Goal: Transaction & Acquisition: Purchase product/service

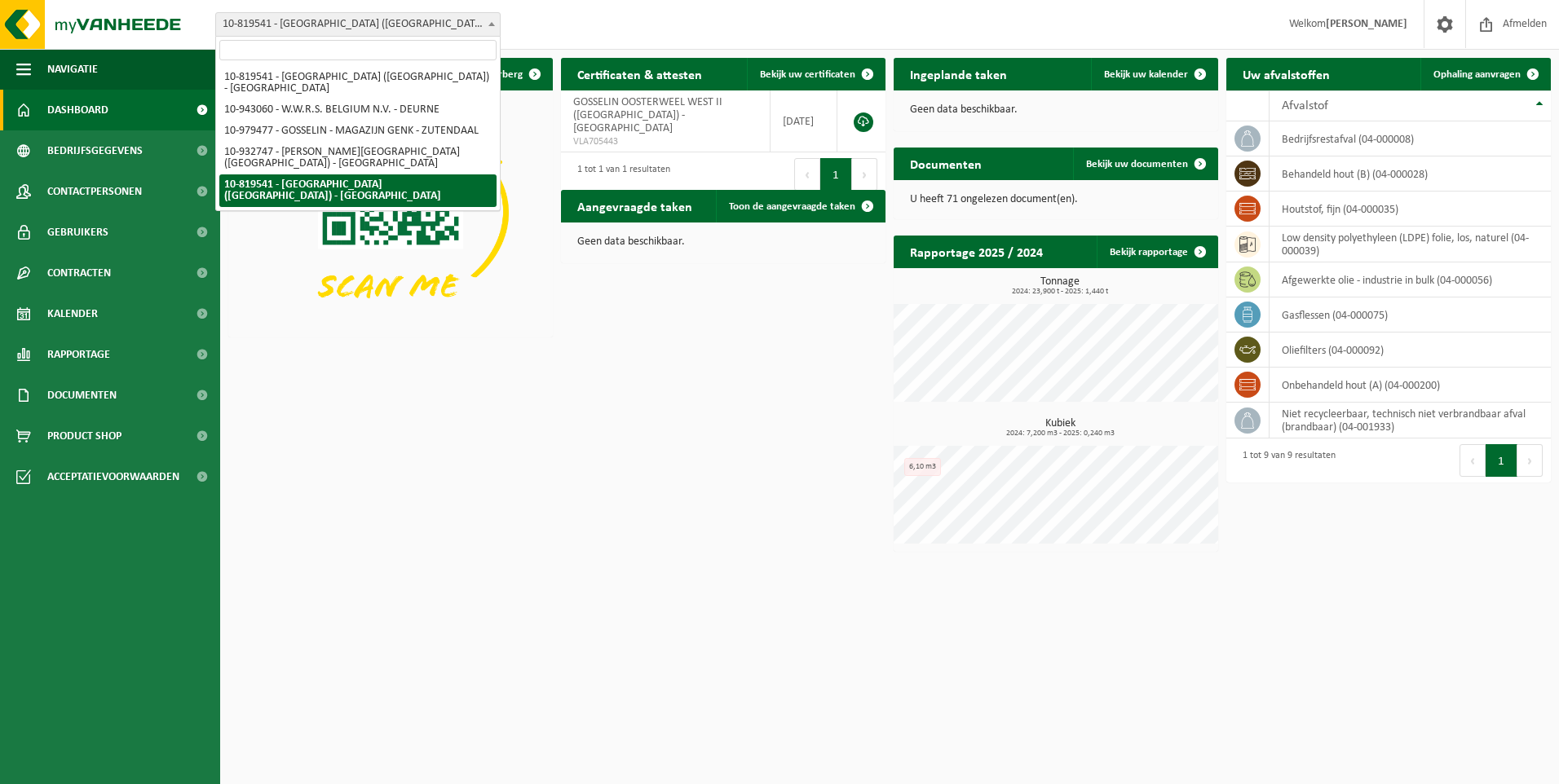
click at [490, 25] on b at bounding box center [491, 24] width 6 height 5
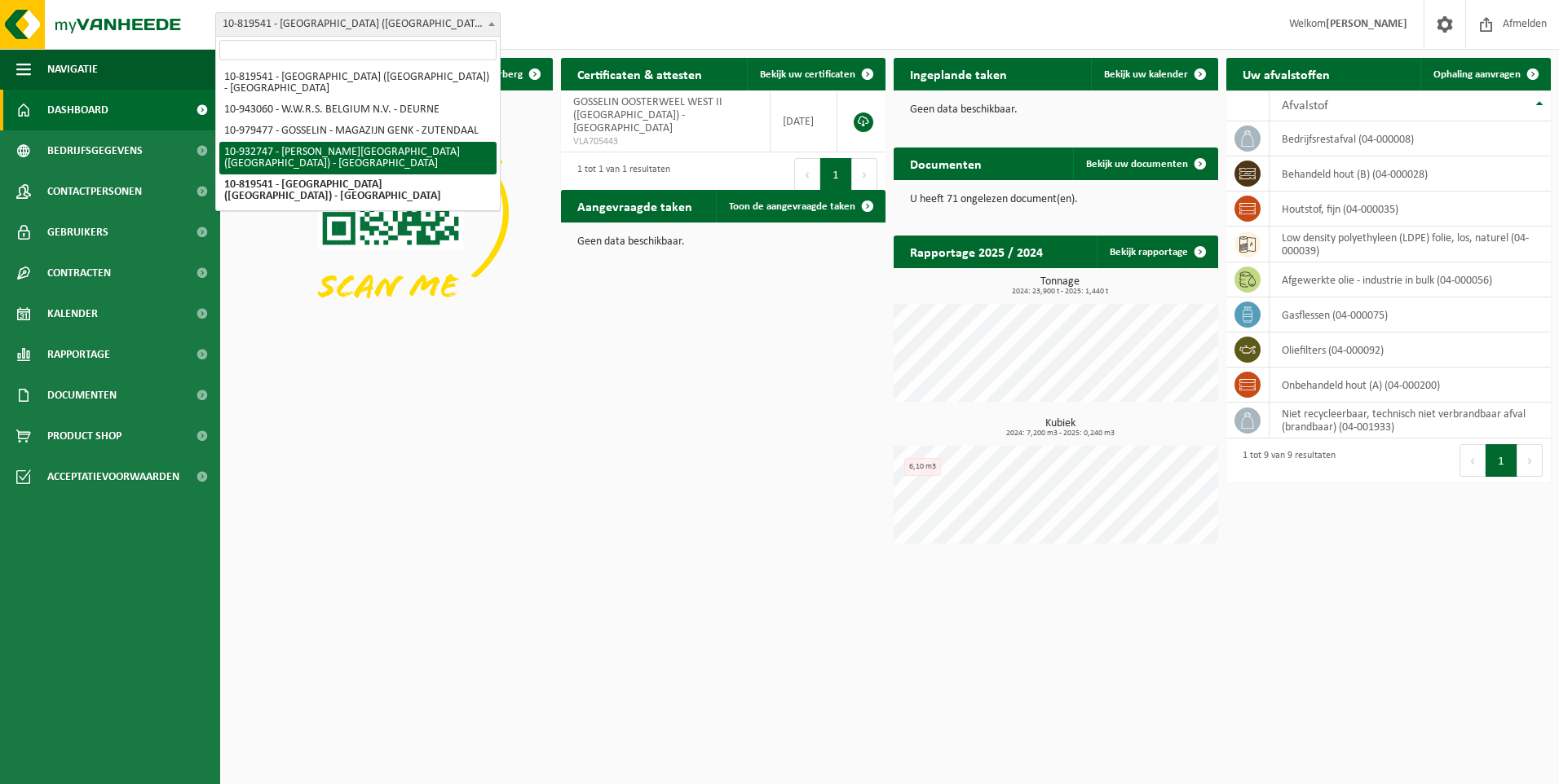
select select "135282"
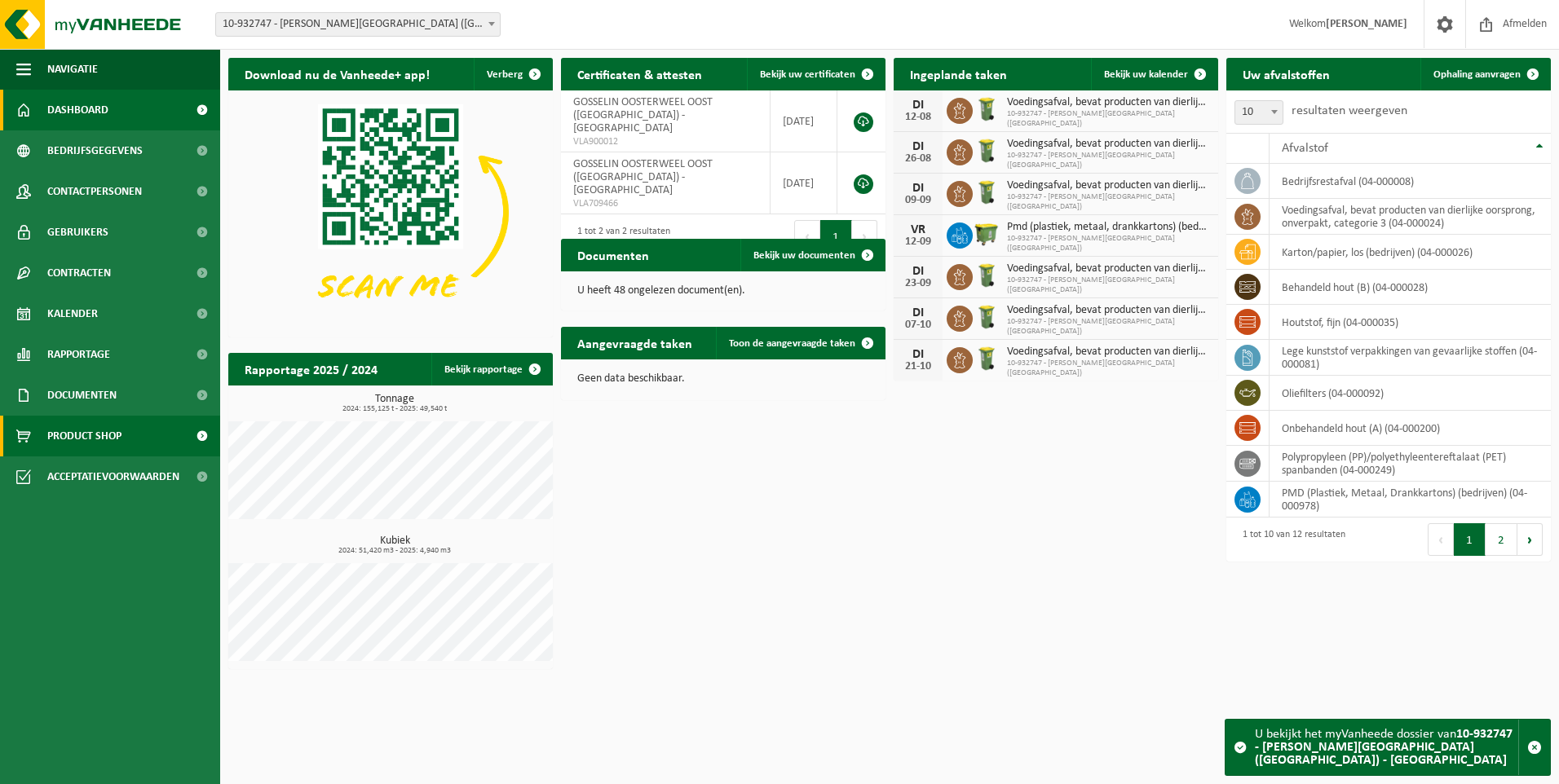
click at [65, 441] on span "Product Shop" at bounding box center [84, 435] width 74 height 41
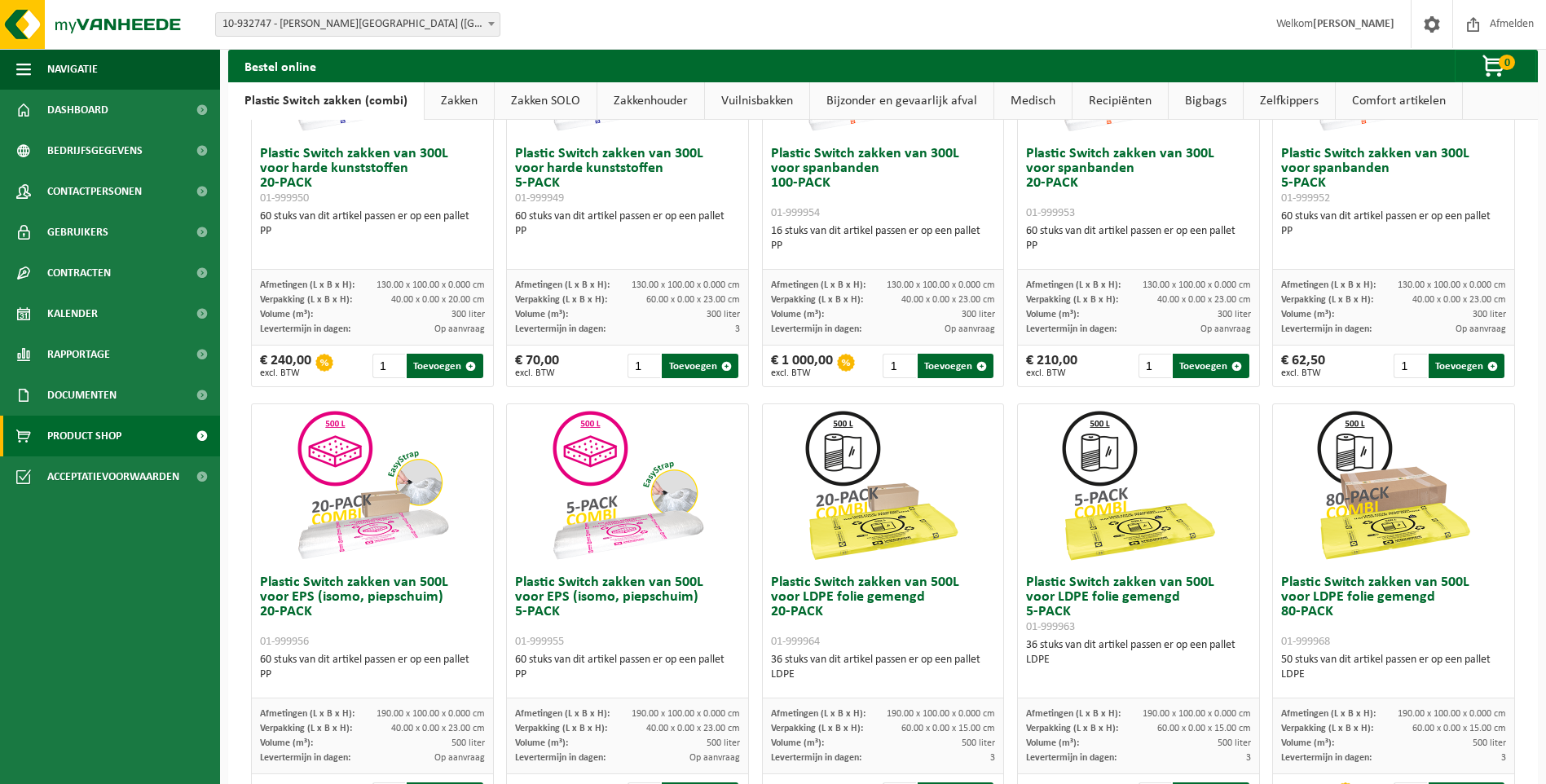
scroll to position [326, 0]
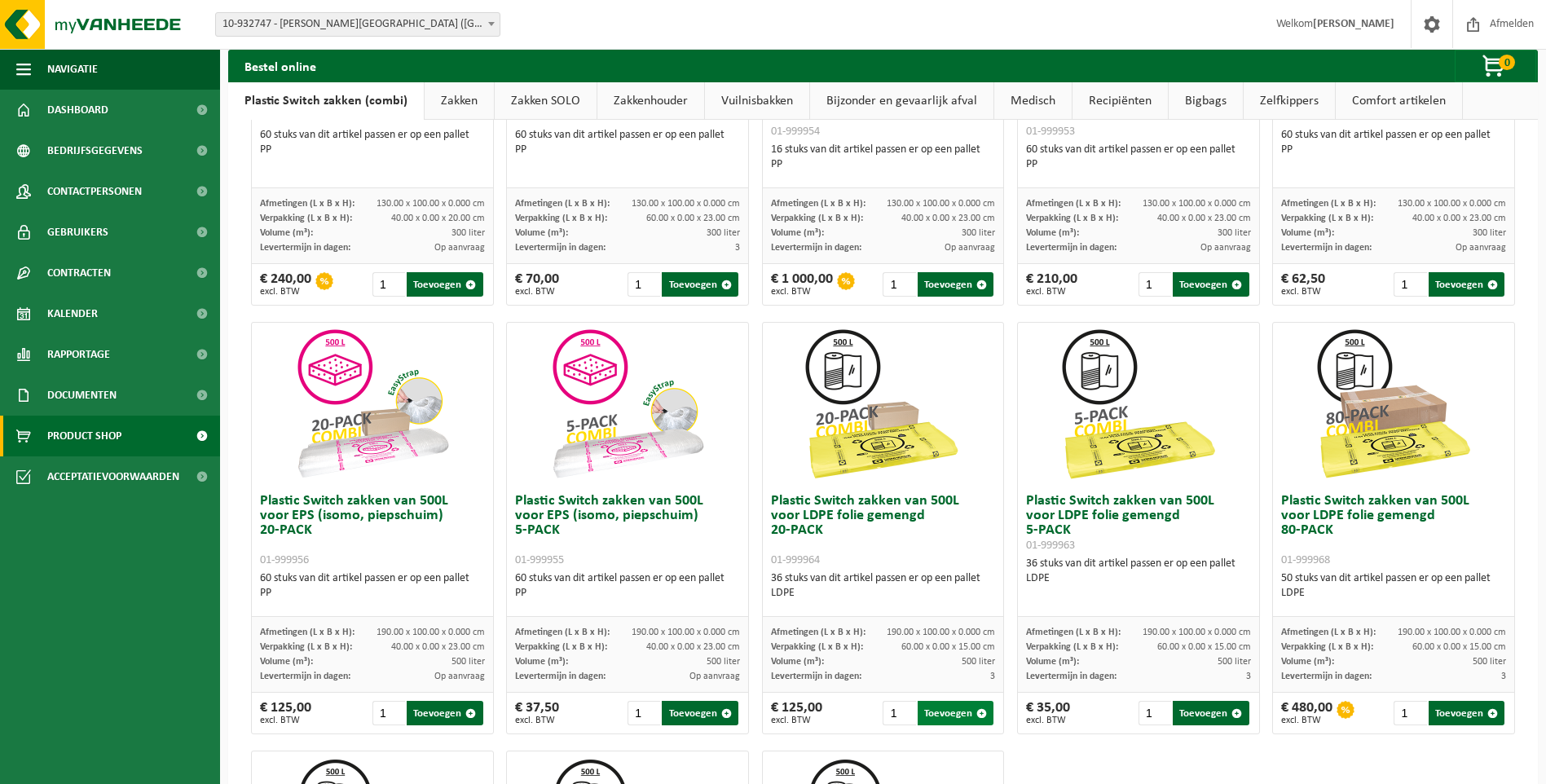
click at [938, 713] on button "Toevoegen" at bounding box center [955, 713] width 76 height 24
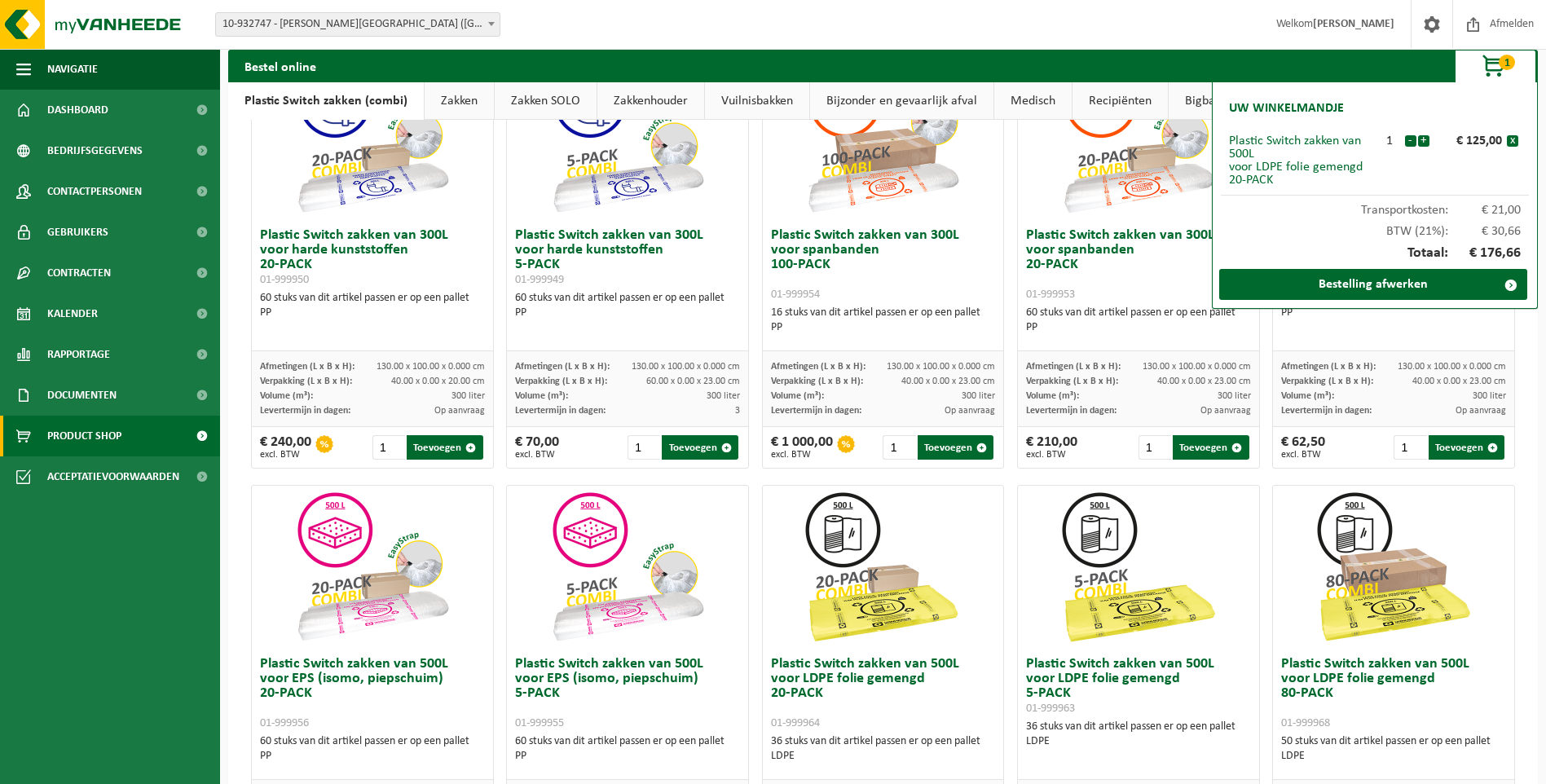
scroll to position [0, 0]
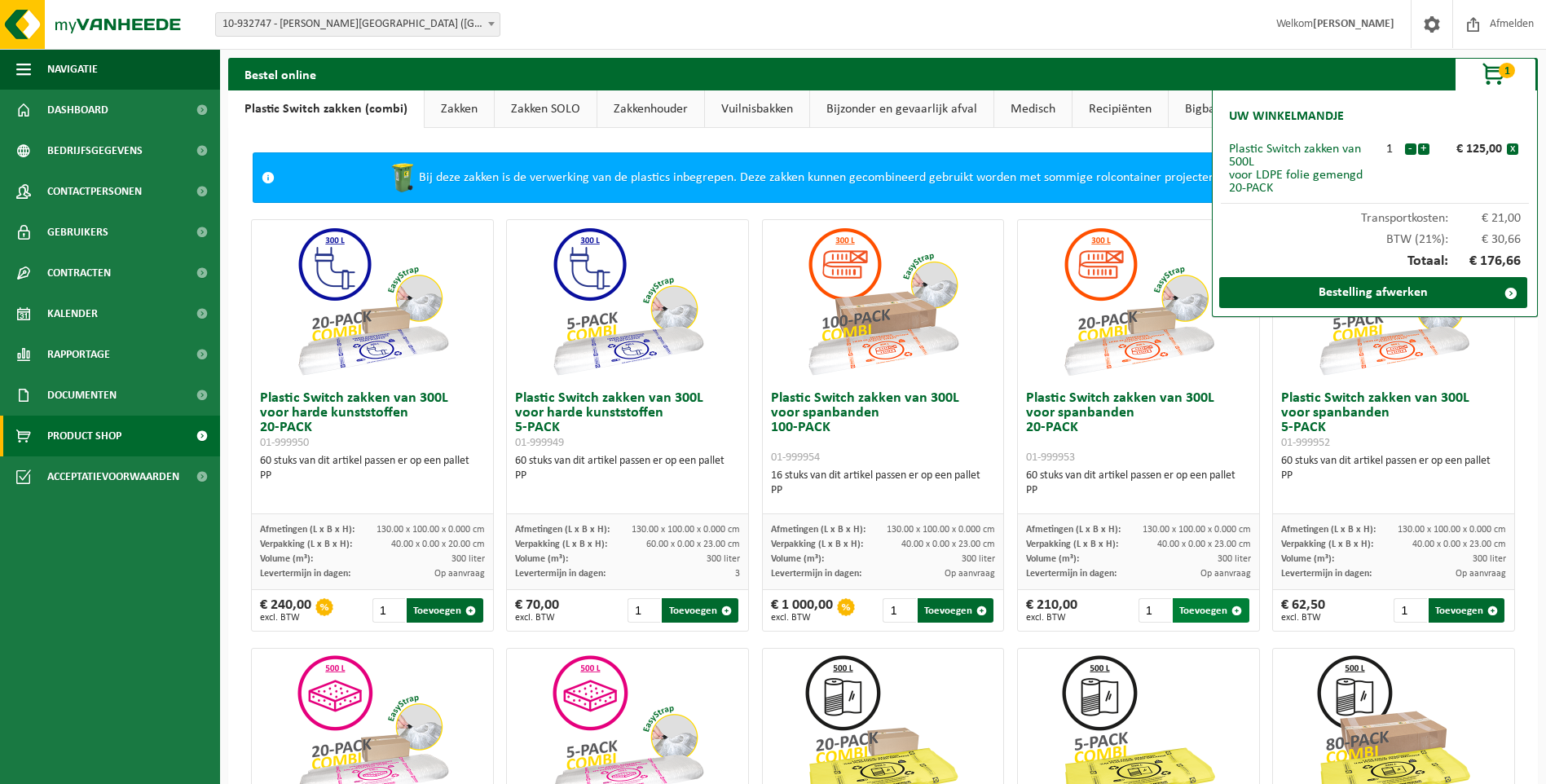
click at [1200, 611] on button "Toevoegen" at bounding box center [1210, 609] width 76 height 24
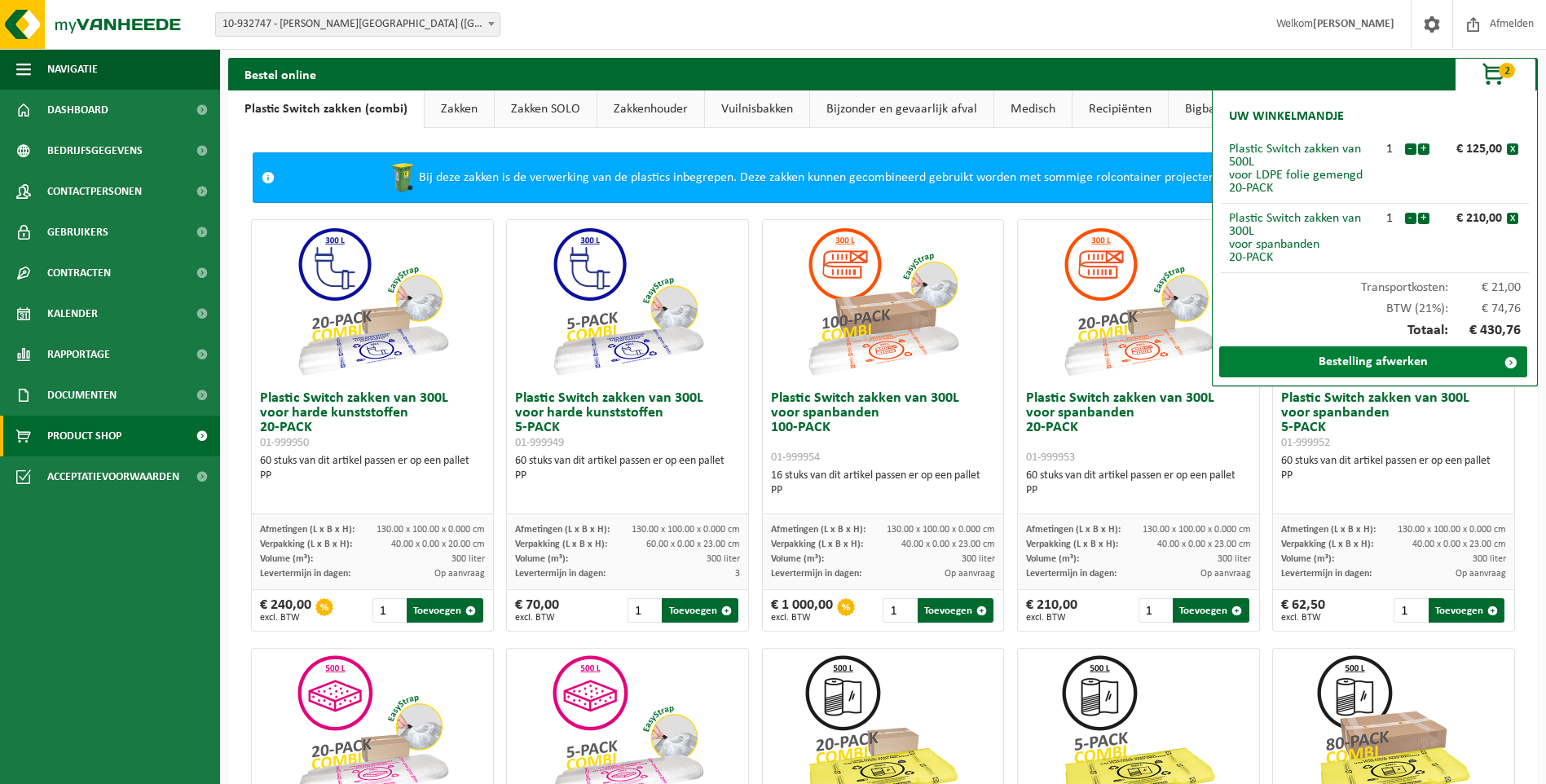
click at [1352, 365] on link "Bestelling afwerken" at bounding box center [1373, 362] width 308 height 31
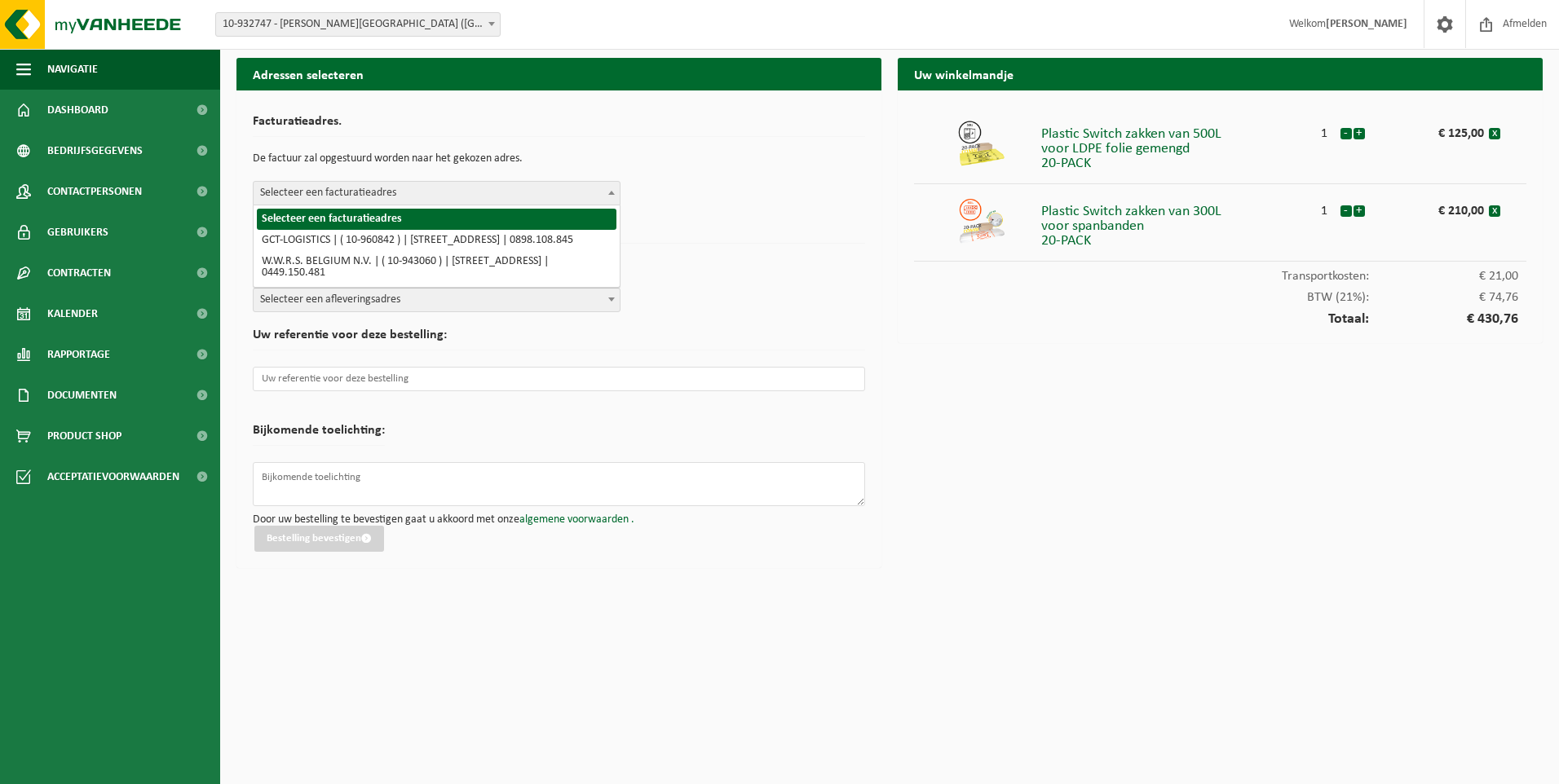
click at [352, 194] on span "Selecteer een facturatieadres" at bounding box center [436, 193] width 366 height 23
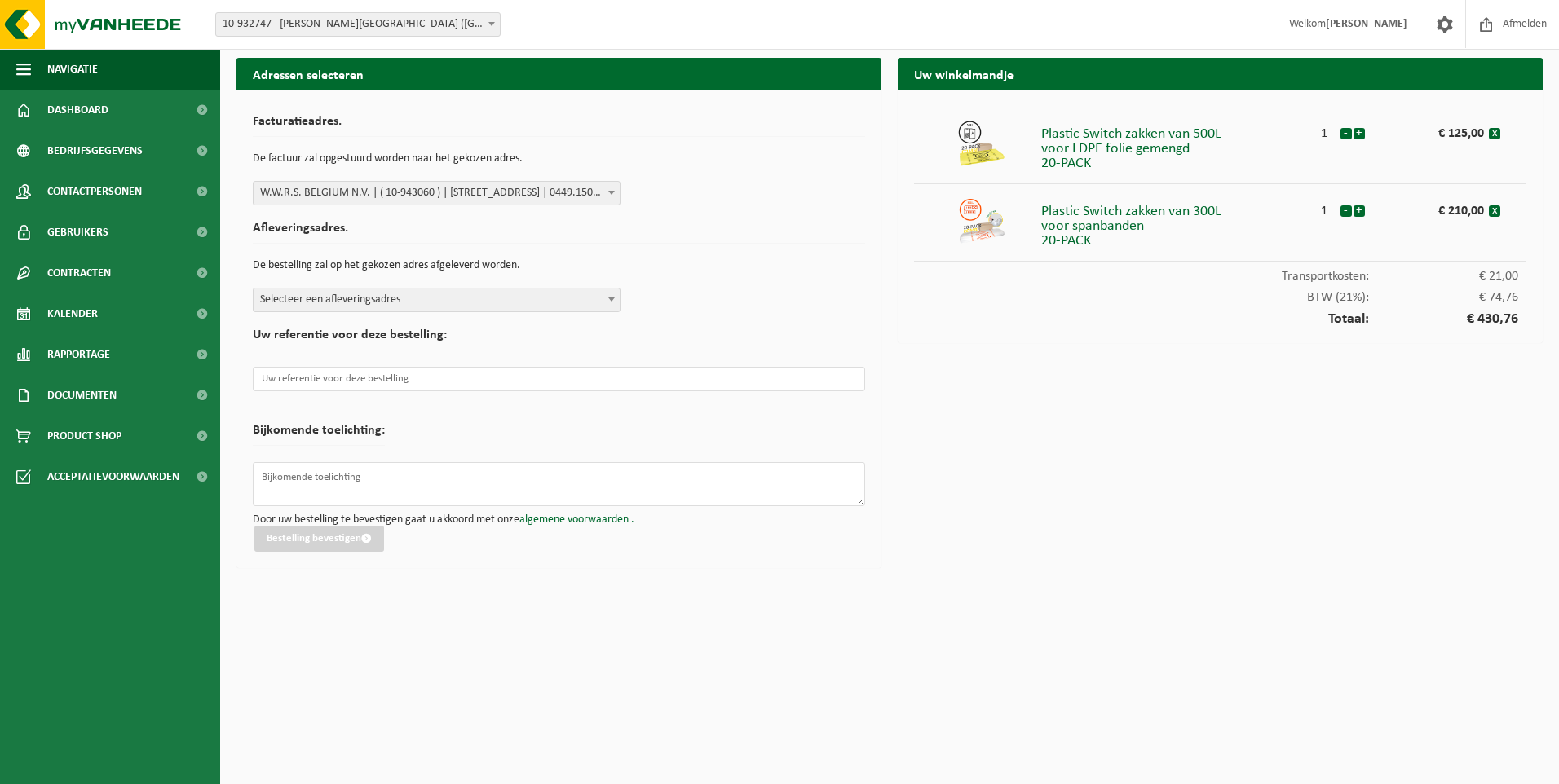
click at [420, 296] on span "Selecteer een afleveringsadres" at bounding box center [436, 299] width 366 height 23
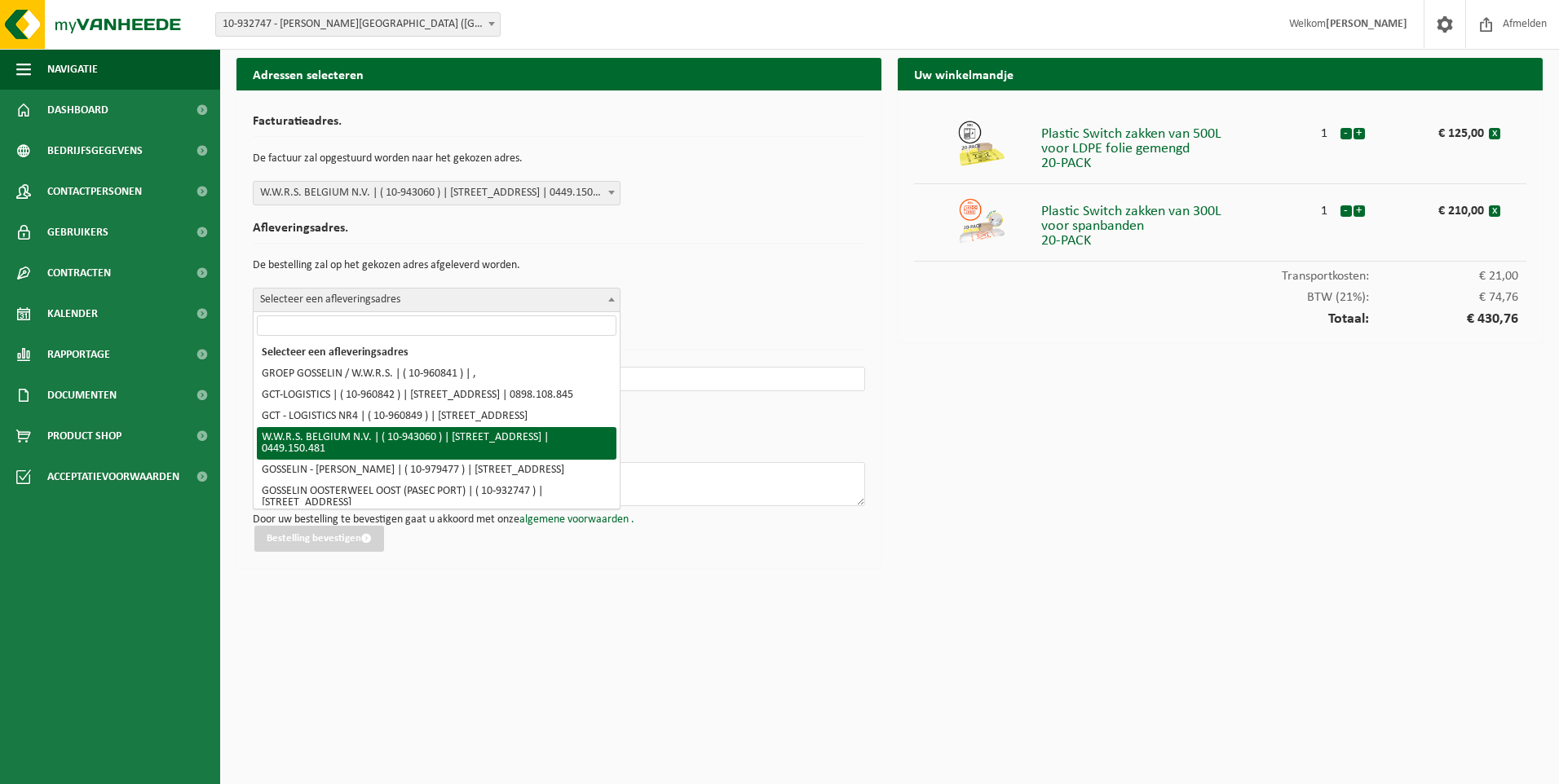
scroll to position [63, 0]
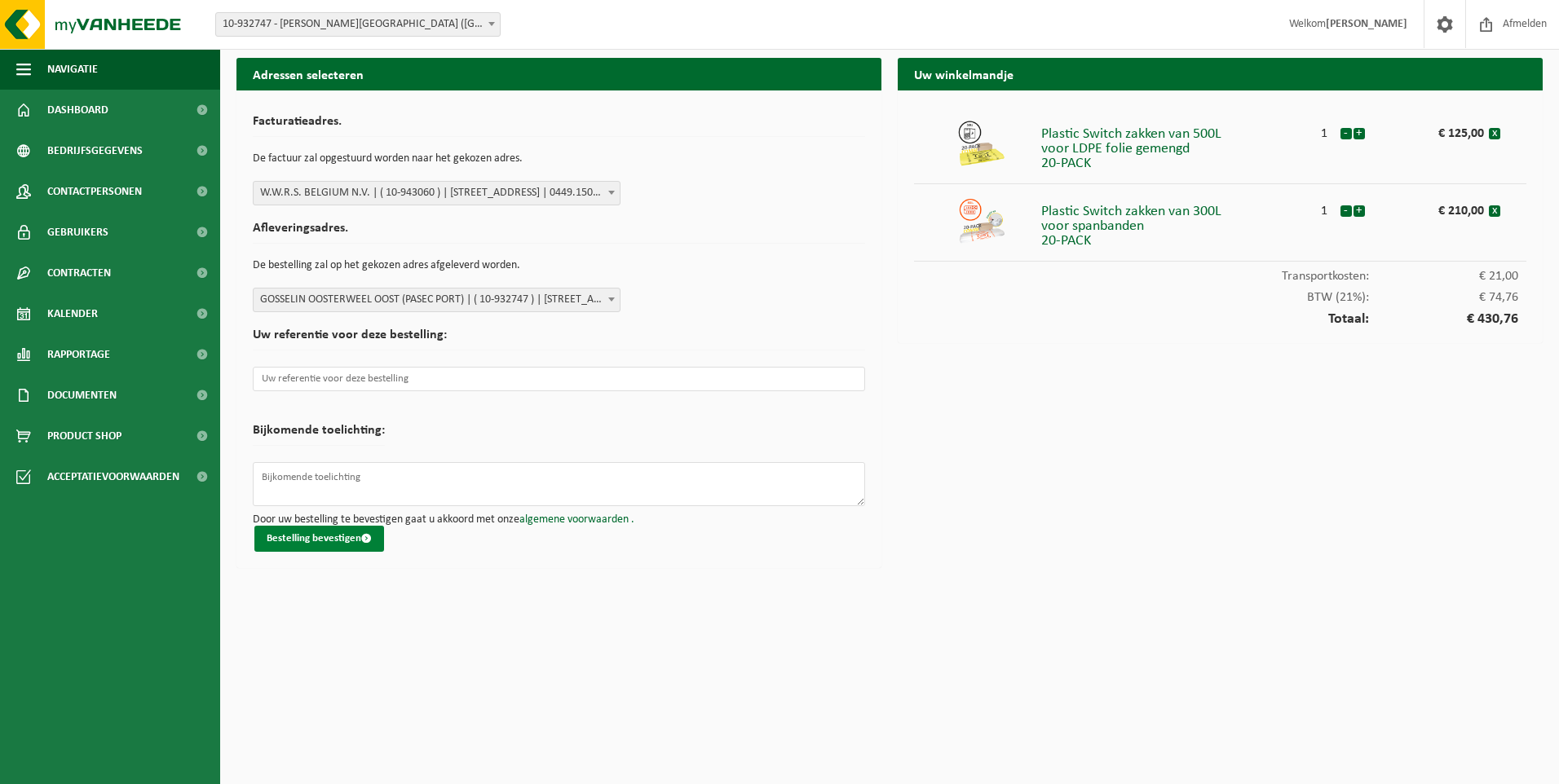
click at [328, 539] on button "Bestelling bevestigen" at bounding box center [318, 538] width 129 height 26
